Goal: Task Accomplishment & Management: Use online tool/utility

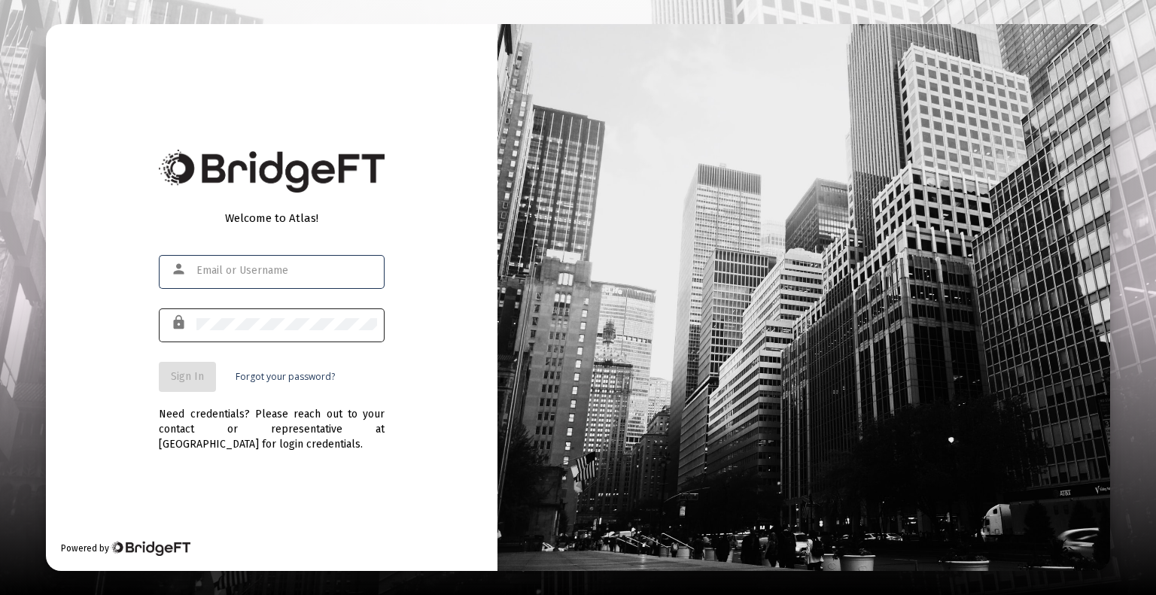
type input "[EMAIL_ADDRESS][DOMAIN_NAME]"
click at [184, 376] on span "Sign In" at bounding box center [187, 376] width 33 height 13
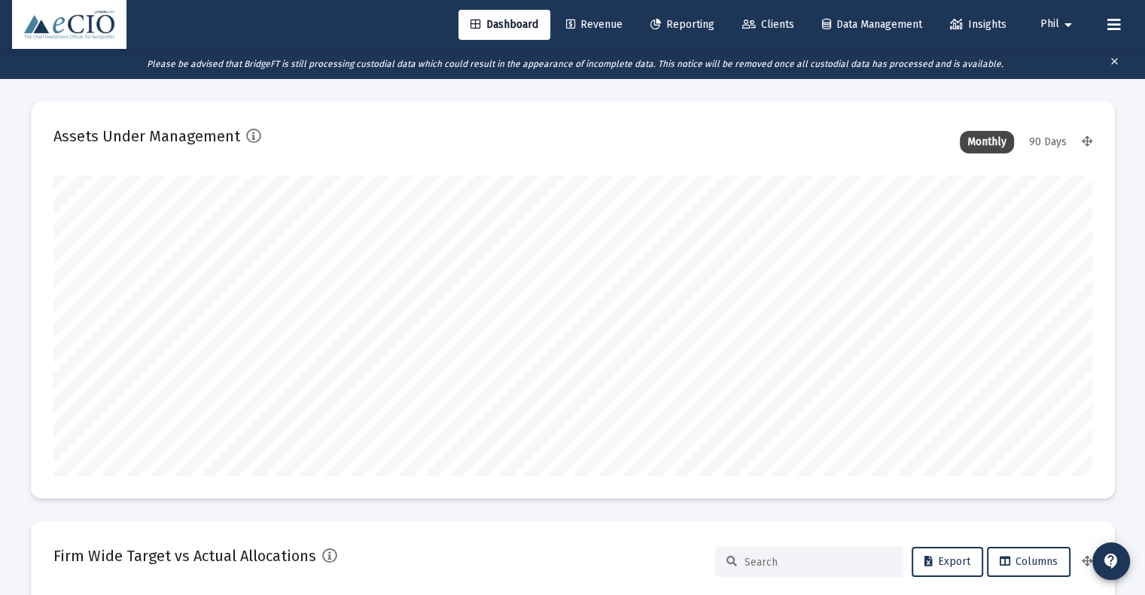
scroll to position [301, 1039]
type input "[DATE]"
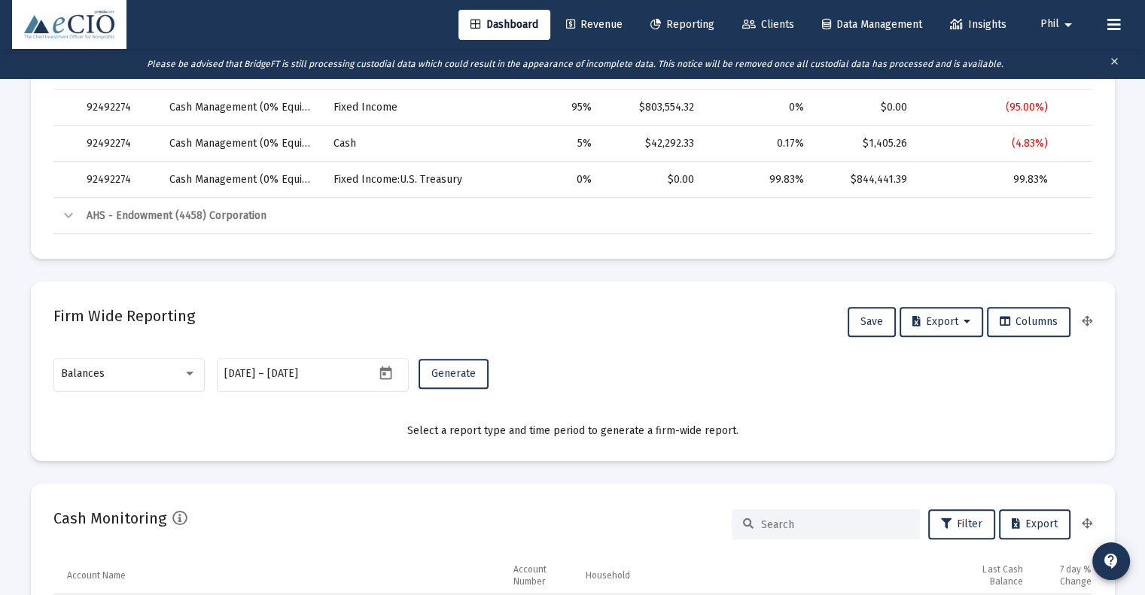
scroll to position [828, 0]
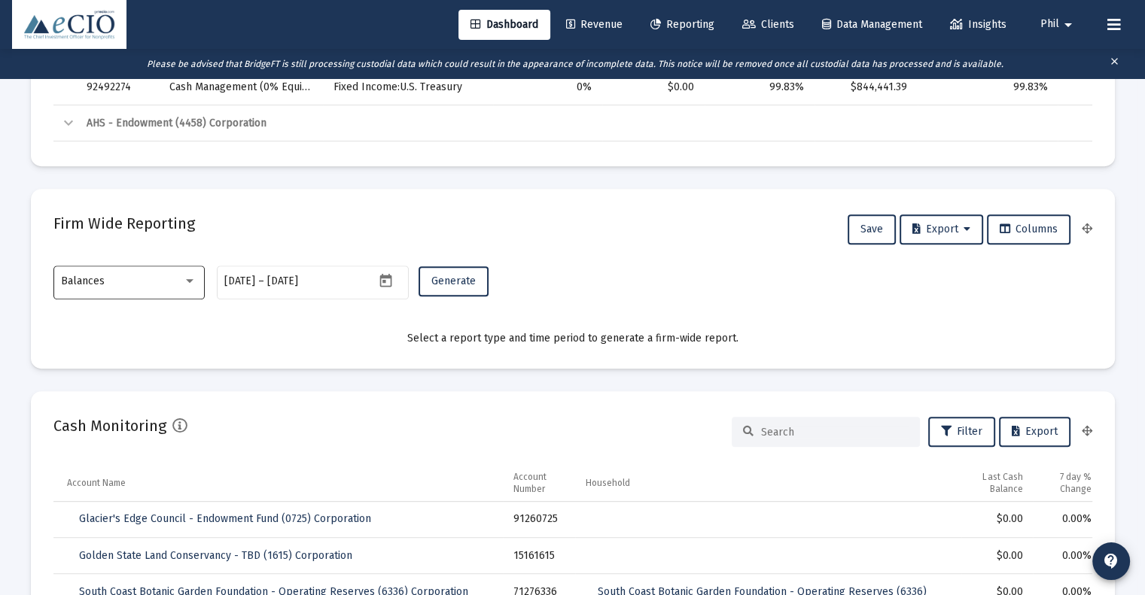
click at [123, 291] on div "Balances" at bounding box center [129, 281] width 136 height 37
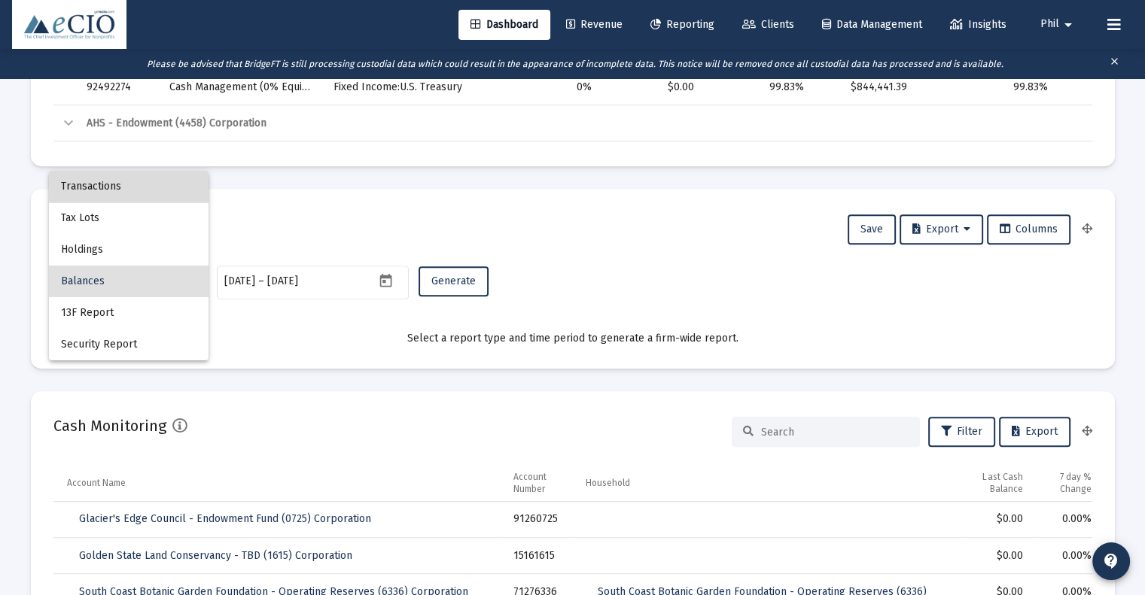
drag, startPoint x: 139, startPoint y: 197, endPoint x: 184, endPoint y: 215, distance: 48.4
click at [139, 196] on span "Transactions" at bounding box center [129, 187] width 136 height 32
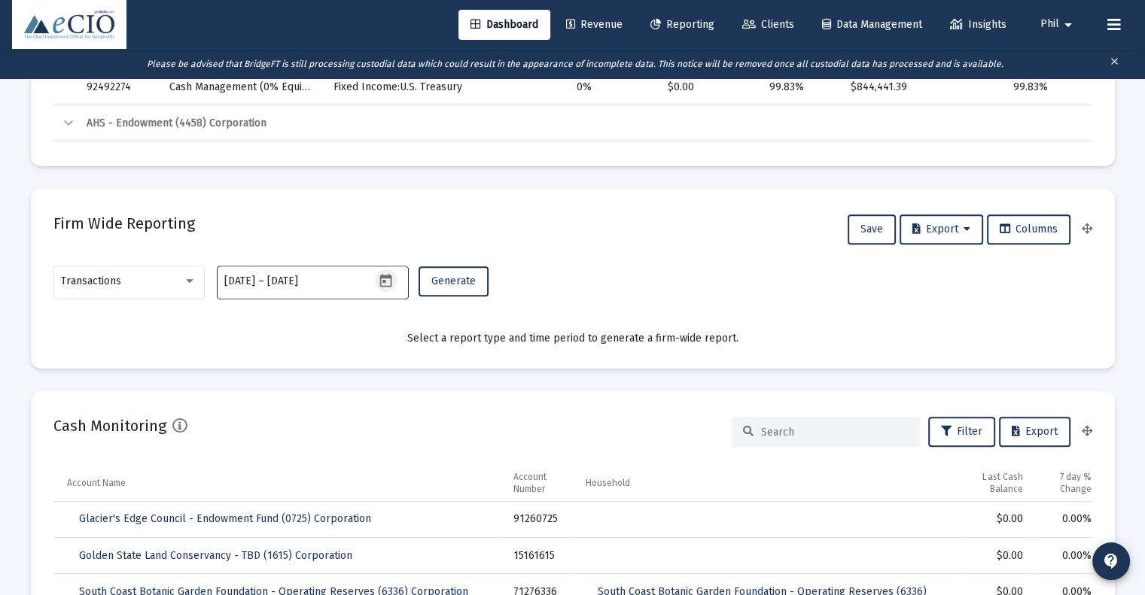
click at [385, 280] on icon "Open calendar" at bounding box center [386, 280] width 12 height 14
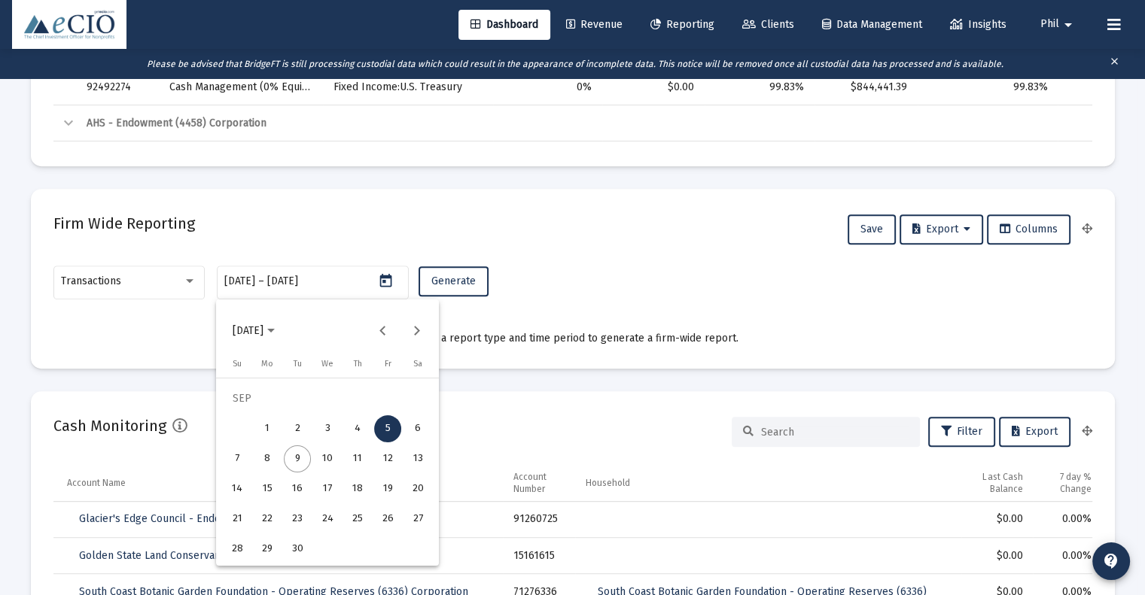
click at [301, 460] on div "9" at bounding box center [297, 459] width 27 height 27
type input "[DATE]"
click at [391, 430] on div "5" at bounding box center [387, 429] width 27 height 27
type input "[DATE]"
click at [297, 455] on div "9" at bounding box center [297, 459] width 27 height 27
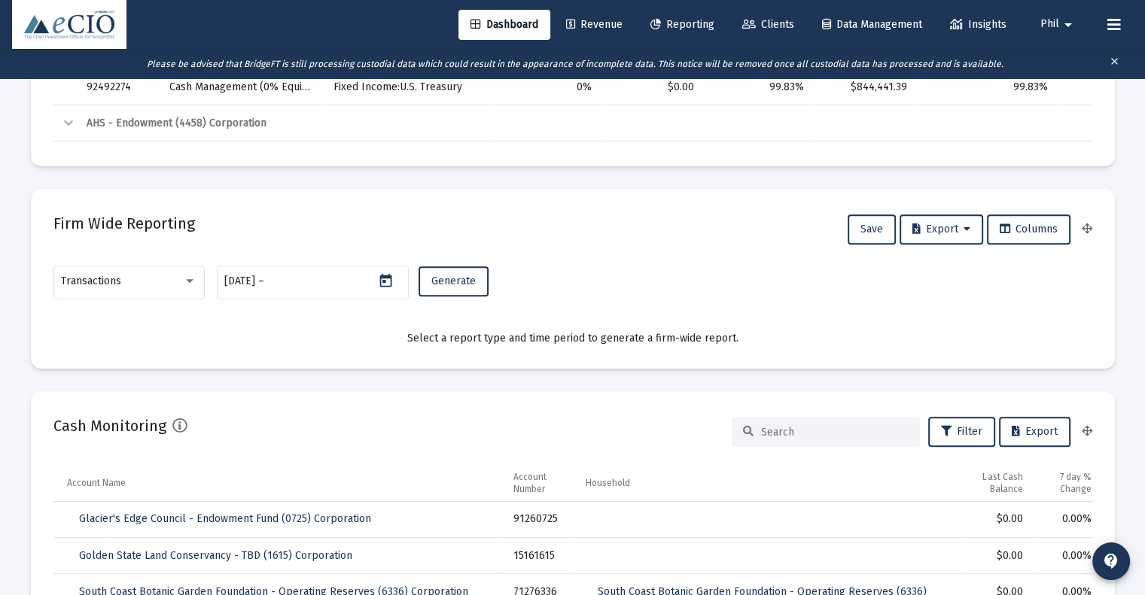
type input "[DATE]"
click at [464, 283] on span "Generate" at bounding box center [453, 281] width 44 height 13
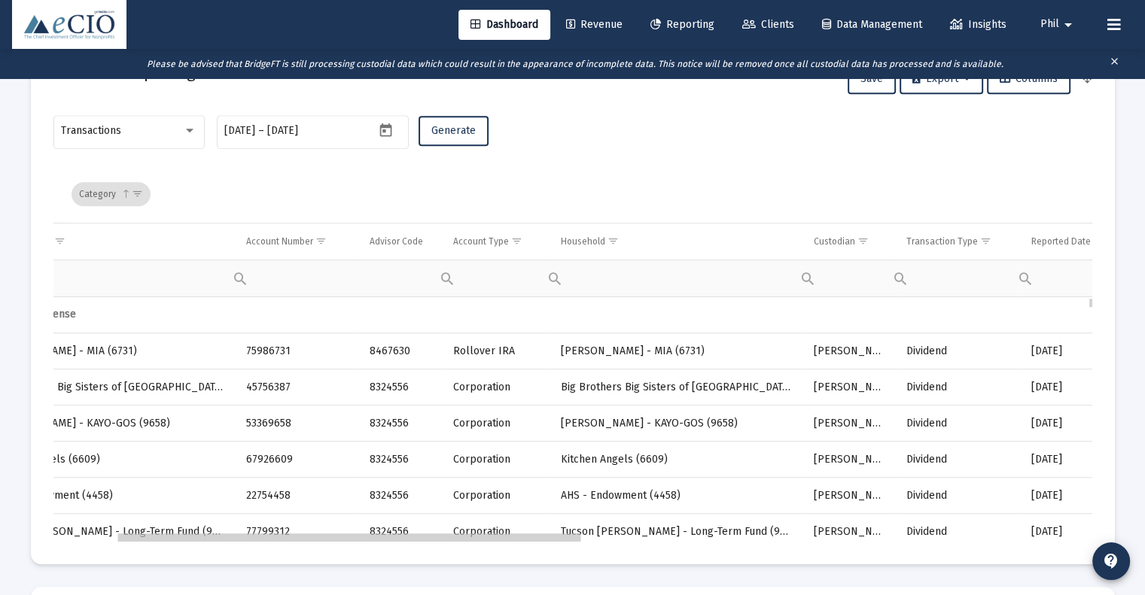
scroll to position [0, 0]
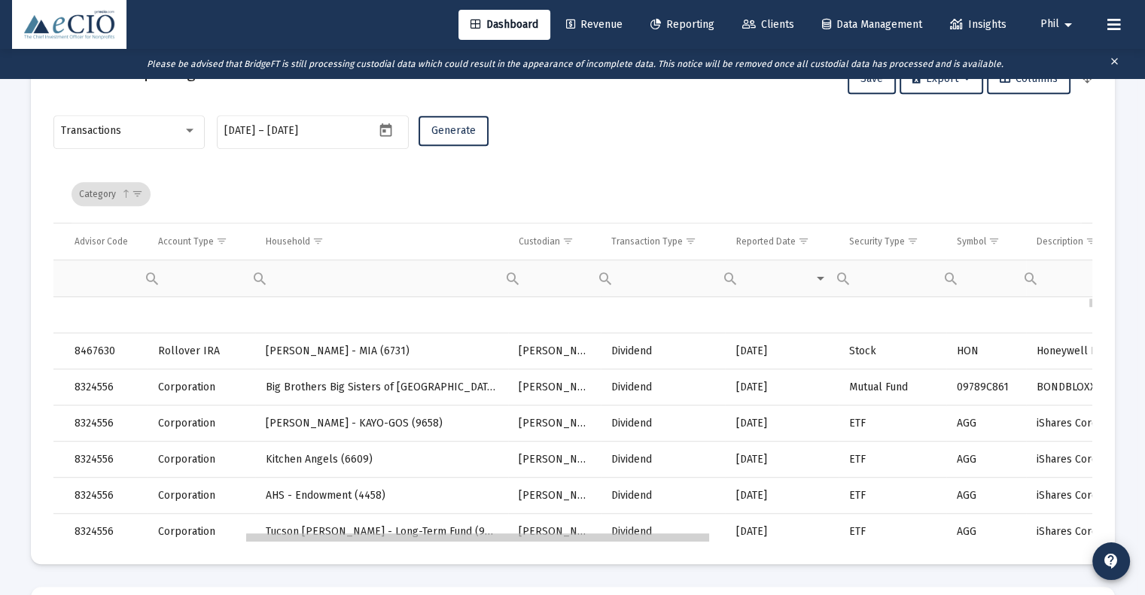
drag, startPoint x: 387, startPoint y: 537, endPoint x: 599, endPoint y: 516, distance: 213.4
click at [689, 237] on span "Show filter options for column 'Transaction Type'" at bounding box center [690, 241] width 11 height 11
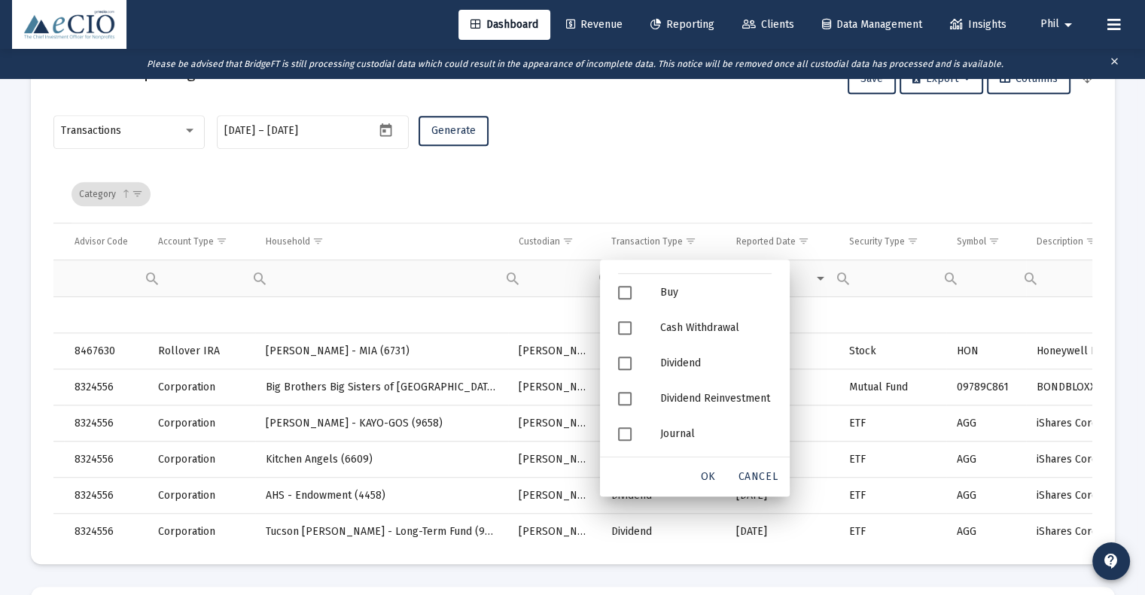
click at [647, 125] on div "Transactions [DATE] [DATE] – [DATE] Generate" at bounding box center [572, 138] width 1039 height 53
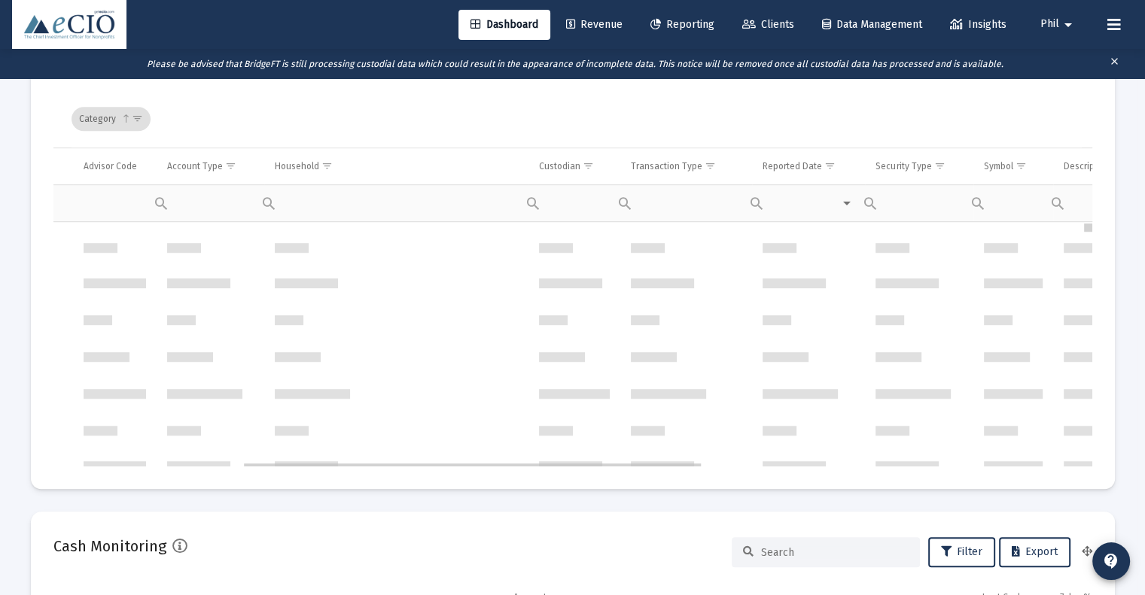
scroll to position [0, 428]
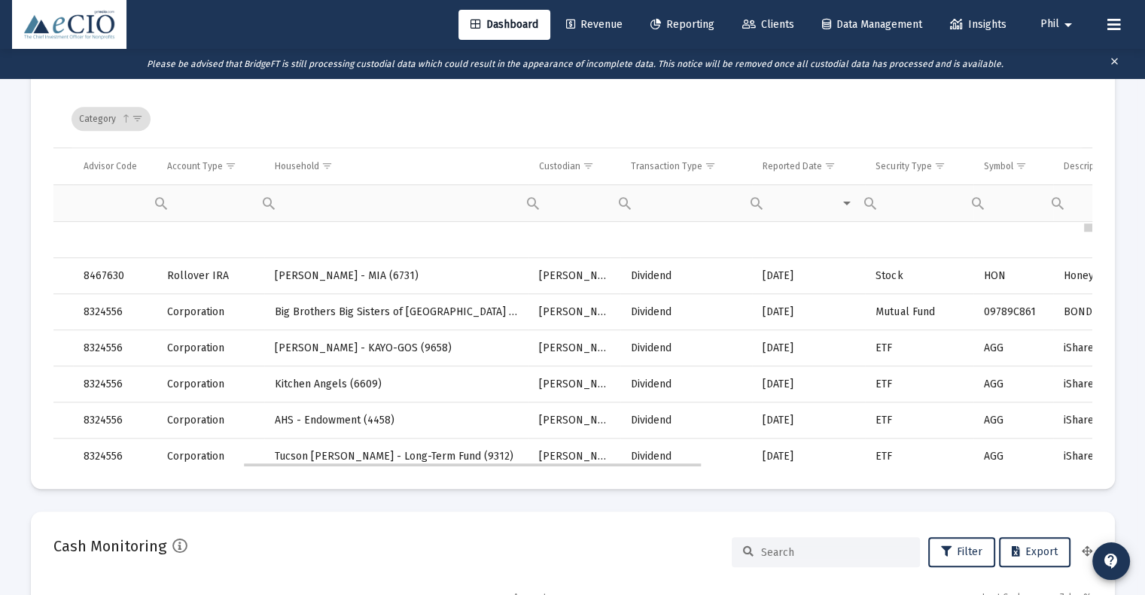
drag, startPoint x: 1088, startPoint y: 323, endPoint x: 1089, endPoint y: 180, distance: 143.0
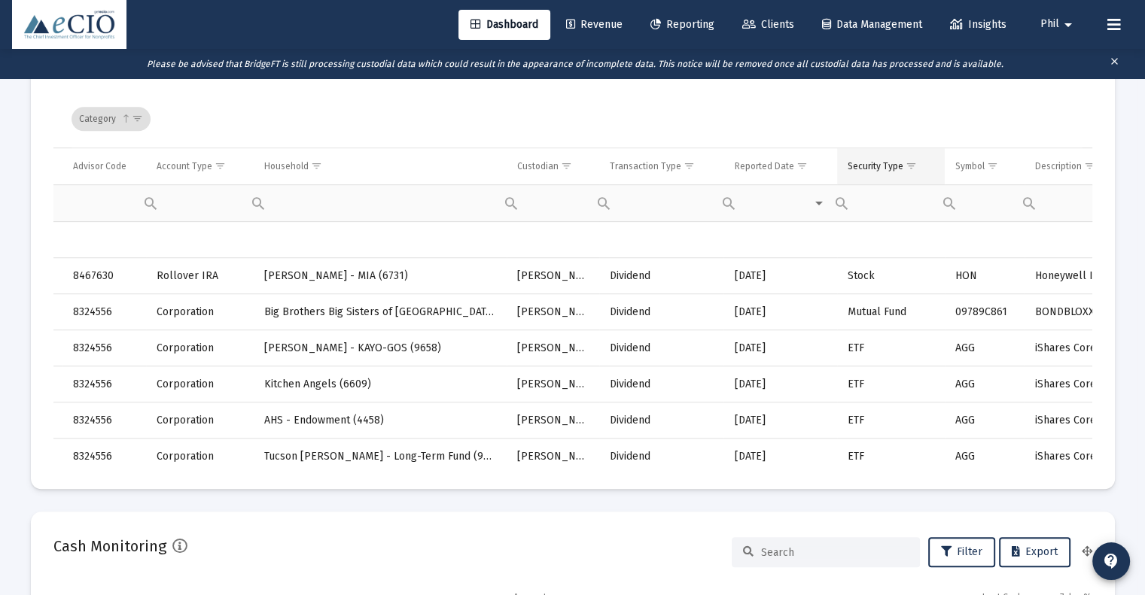
click at [909, 163] on span "Show filter options for column 'Security Type'" at bounding box center [911, 165] width 11 height 11
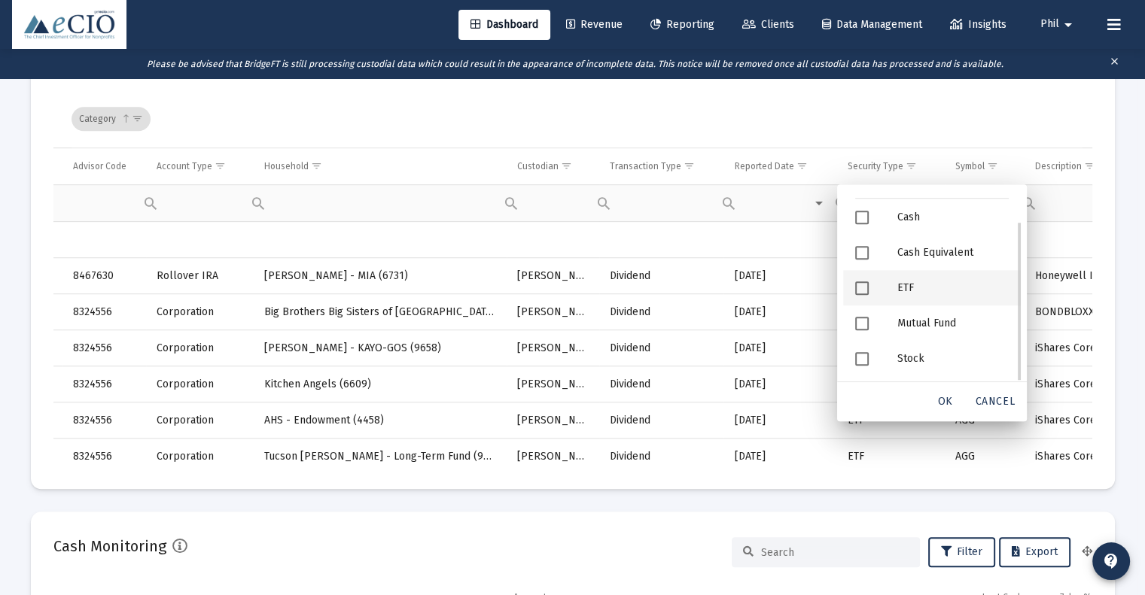
scroll to position [0, 0]
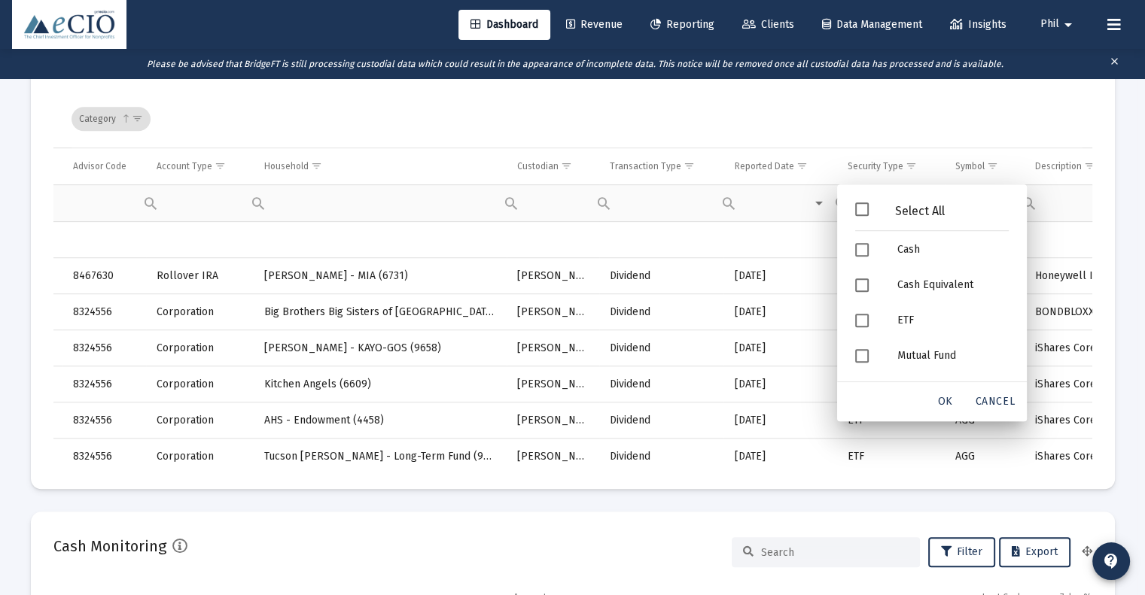
click at [479, 121] on div "Category" at bounding box center [577, 118] width 1010 height 57
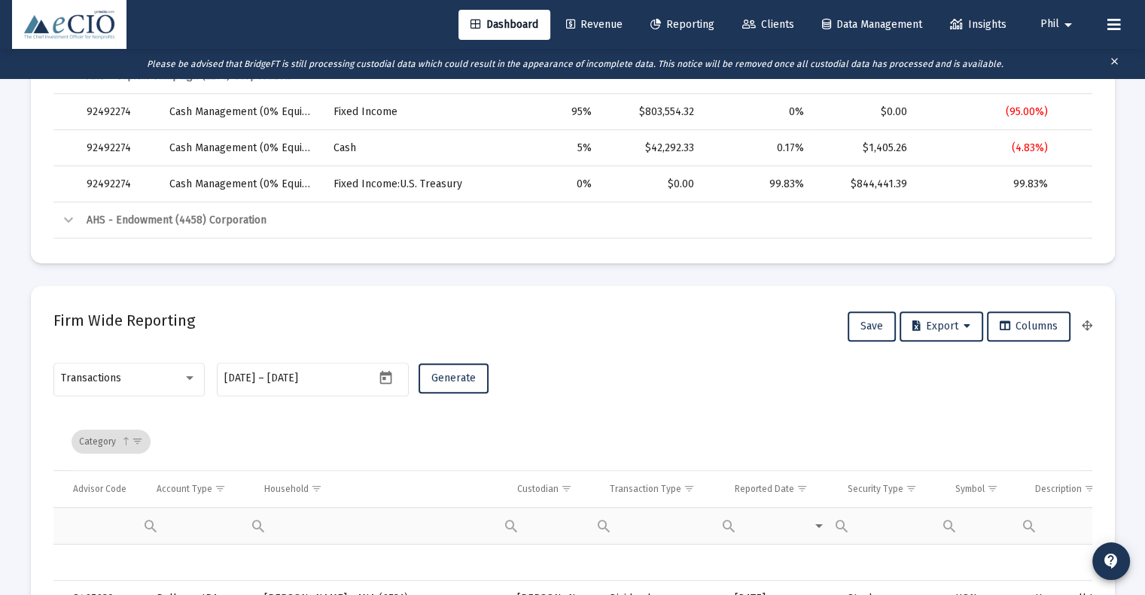
scroll to position [753, 0]
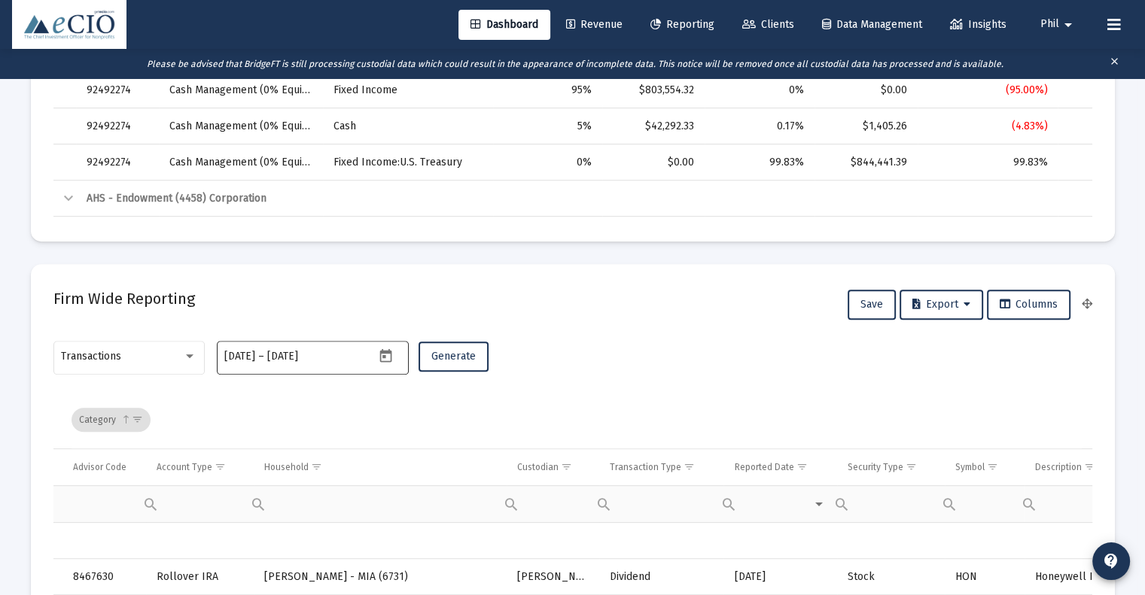
click at [382, 352] on icon "Open calendar" at bounding box center [386, 356] width 12 height 14
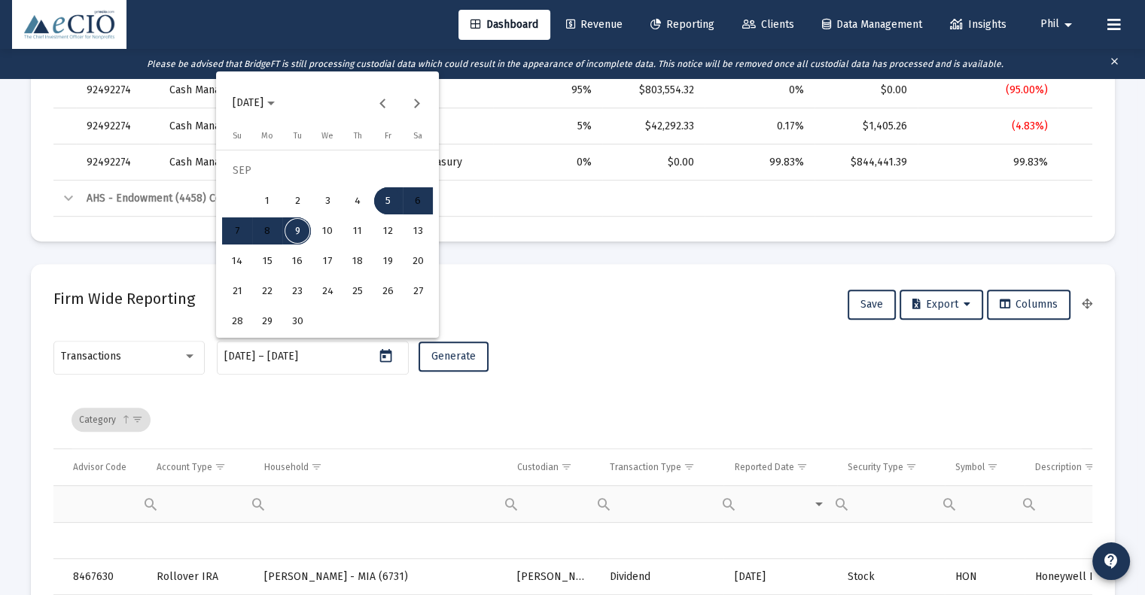
click at [273, 233] on div "8" at bounding box center [267, 231] width 27 height 27
type input "[DATE]"
click at [266, 231] on div "8" at bounding box center [267, 231] width 27 height 27
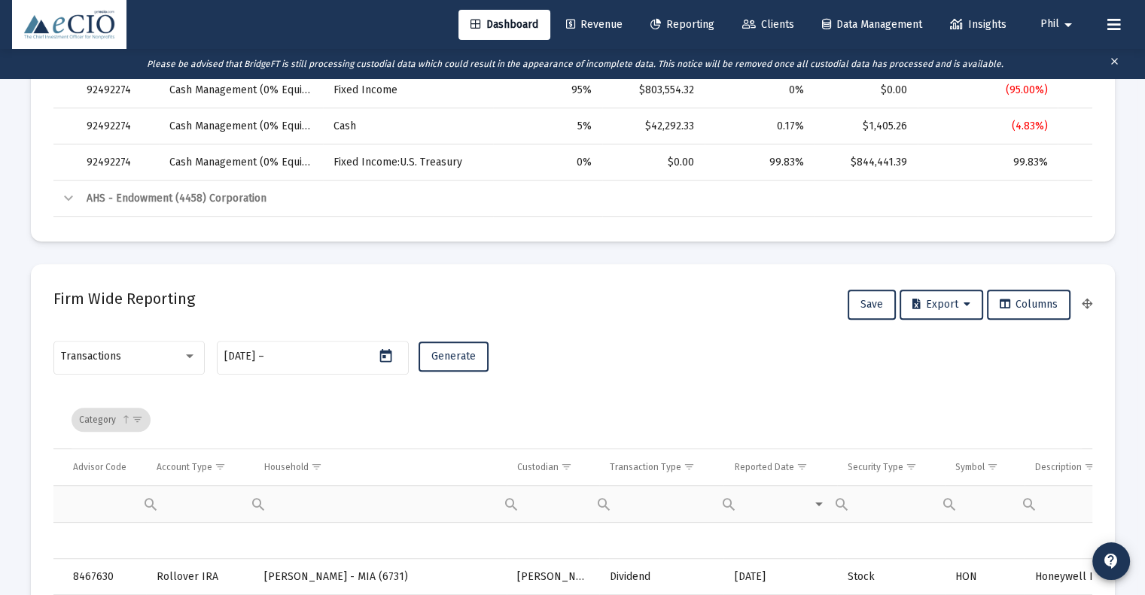
type input "[DATE]"
click at [445, 355] on span "Generate" at bounding box center [453, 356] width 44 height 13
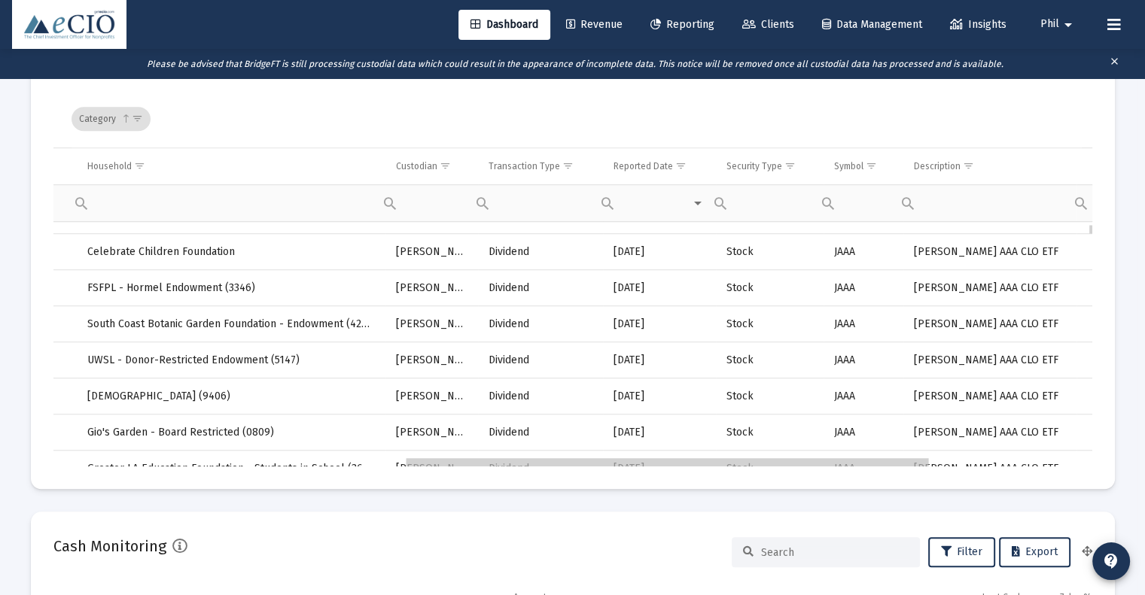
scroll to position [0, 694]
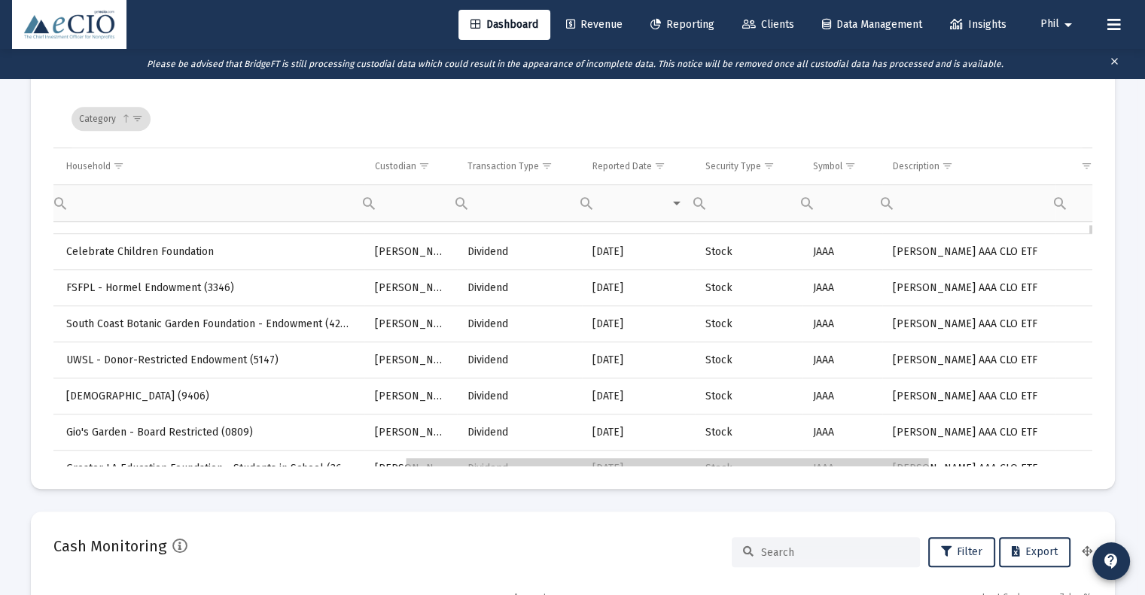
drag, startPoint x: 546, startPoint y: 461, endPoint x: 900, endPoint y: 460, distance: 354.6
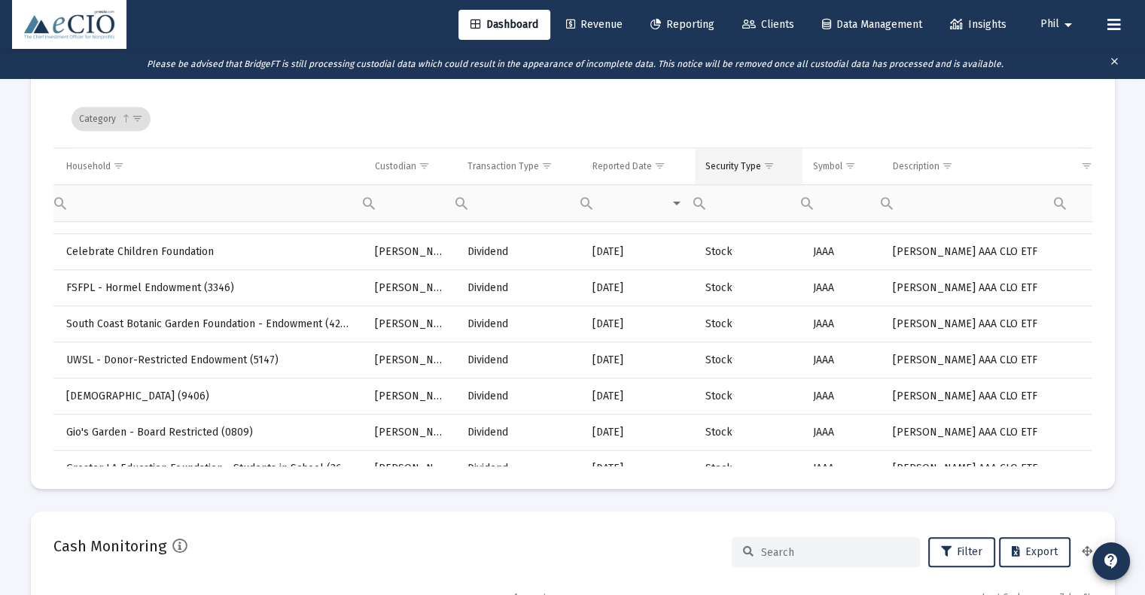
click at [766, 166] on span "Show filter options for column 'Security Type'" at bounding box center [768, 165] width 11 height 11
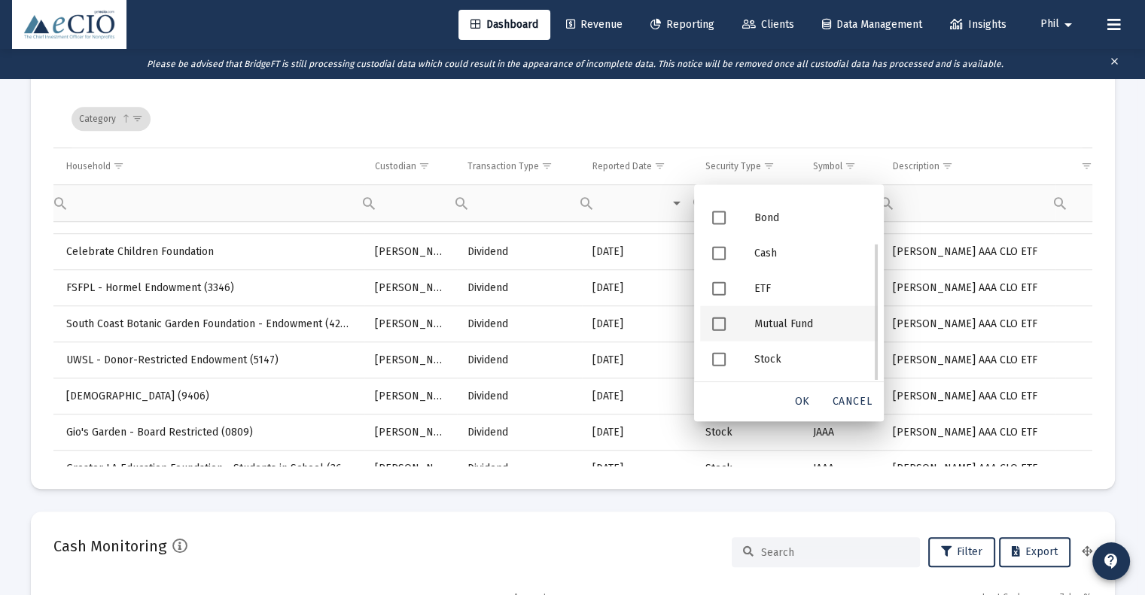
scroll to position [0, 0]
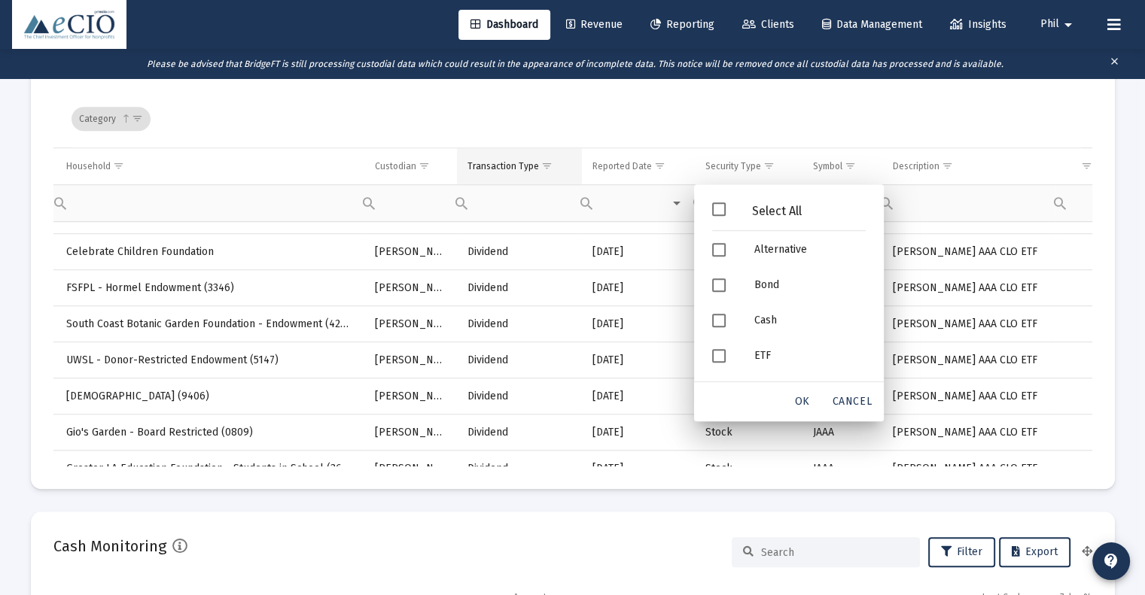
click at [547, 162] on span "Show filter options for column 'Transaction Type'" at bounding box center [546, 165] width 11 height 11
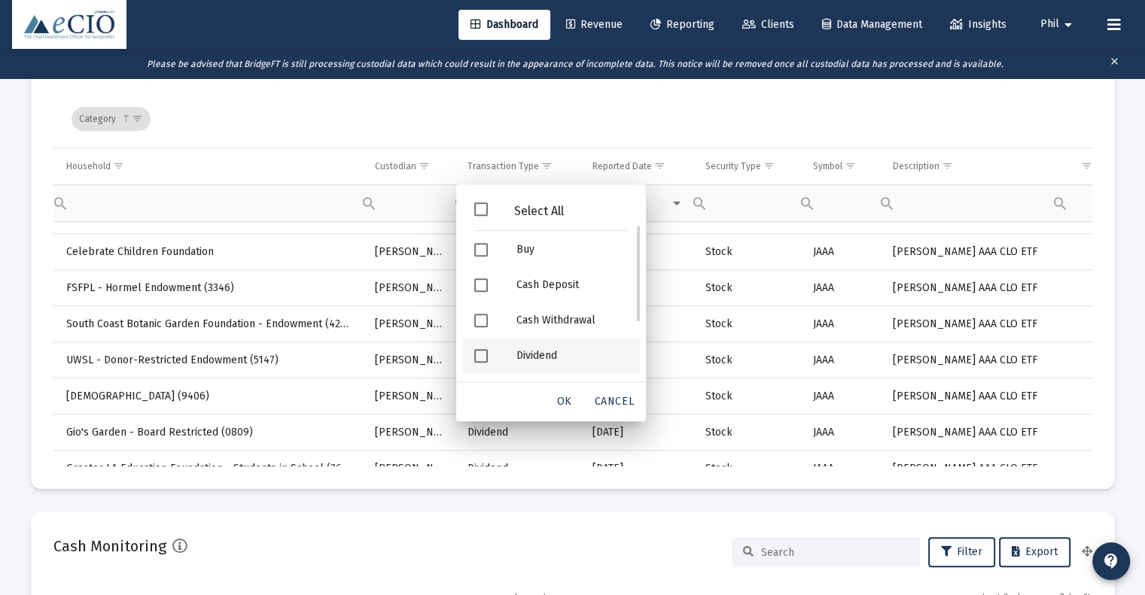
scroll to position [174, 0]
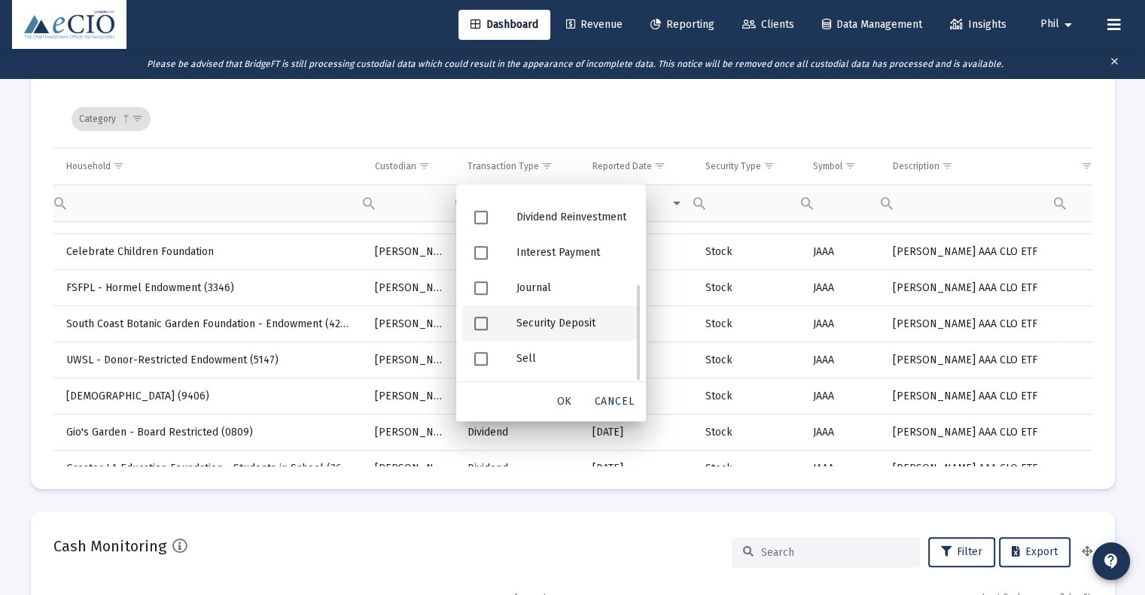
click at [478, 324] on span "Filter options" at bounding box center [481, 324] width 14 height 14
click at [560, 397] on span "OK" at bounding box center [564, 401] width 15 height 13
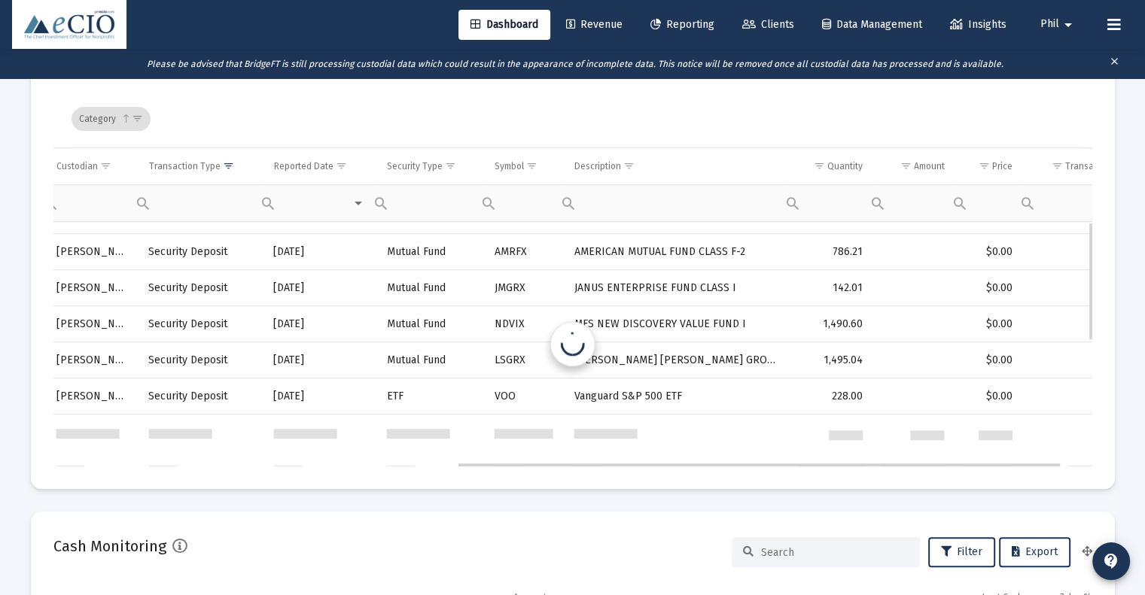
scroll to position [0, 694]
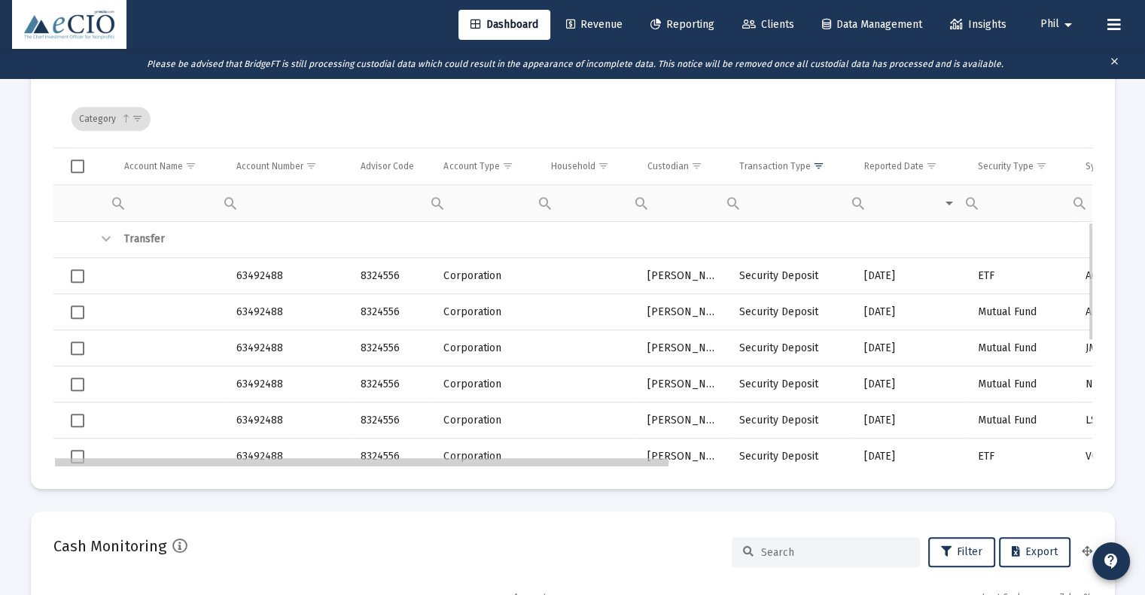
drag, startPoint x: 623, startPoint y: 463, endPoint x: 132, endPoint y: 450, distance: 490.2
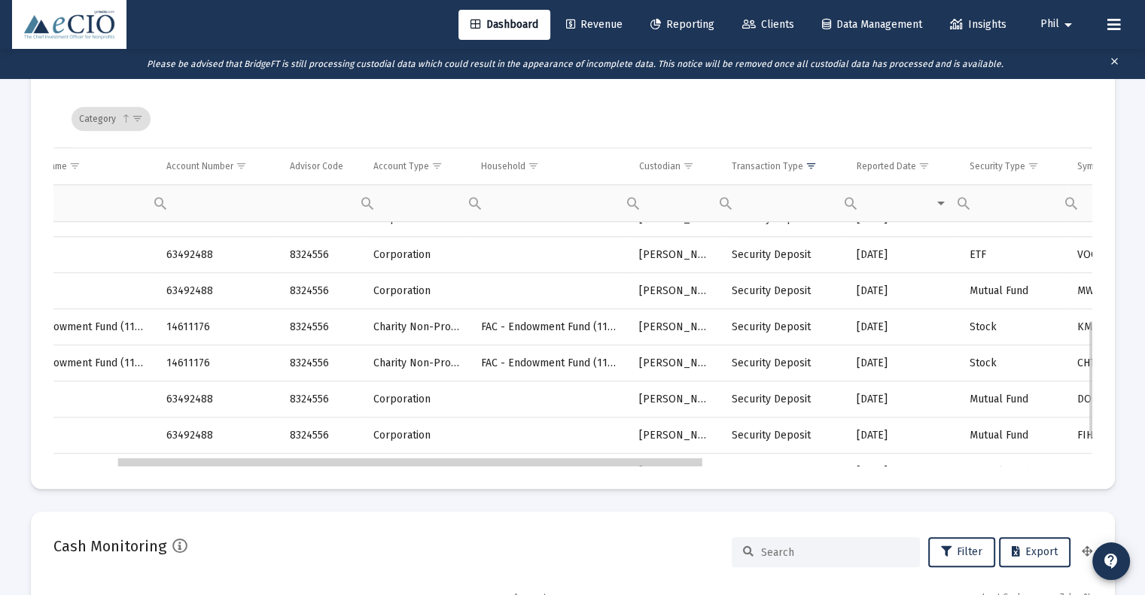
drag, startPoint x: 557, startPoint y: 465, endPoint x: 623, endPoint y: 470, distance: 66.4
